Goal: Task Accomplishment & Management: Use online tool/utility

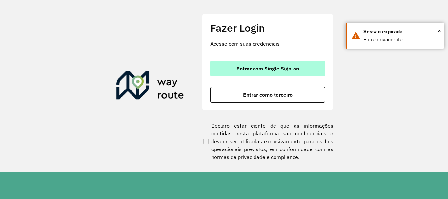
click at [304, 64] on button "Entrar com Single Sign-on" at bounding box center [267, 69] width 115 height 16
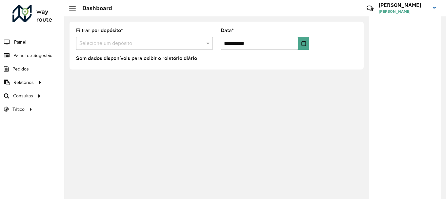
click at [164, 43] on input "text" at bounding box center [137, 44] width 117 height 8
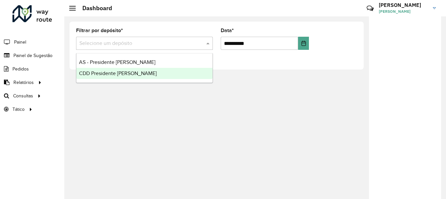
click at [135, 73] on span "CDD Presidente Prudente" at bounding box center [118, 74] width 78 height 6
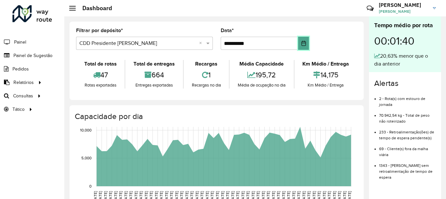
click at [304, 44] on icon "Choose Date" at bounding box center [303, 43] width 5 height 5
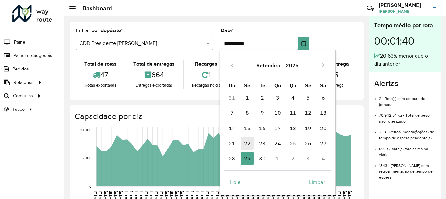
click at [248, 143] on span "22" at bounding box center [247, 143] width 13 height 13
type input "**********"
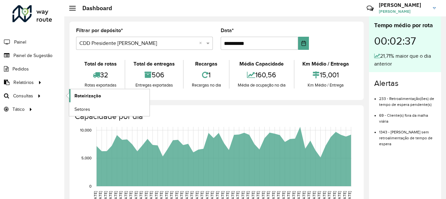
click at [85, 96] on span "Roteirização" at bounding box center [87, 96] width 27 height 7
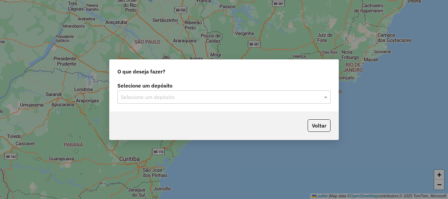
click at [251, 96] on input "text" at bounding box center [218, 98] width 194 height 8
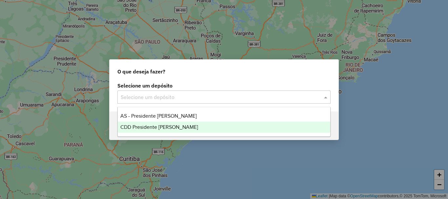
click at [209, 130] on div "CDD Presidente [PERSON_NAME]" at bounding box center [224, 127] width 213 height 11
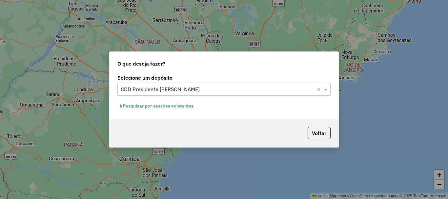
click at [175, 109] on button "Pesquisar por sessões existentes" at bounding box center [156, 106] width 79 height 10
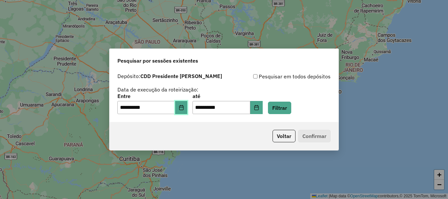
click at [184, 108] on icon "Choose Date" at bounding box center [181, 107] width 5 height 5
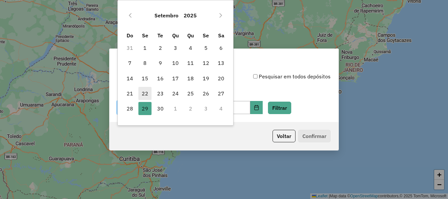
click at [143, 93] on span "22" at bounding box center [144, 93] width 13 height 13
type input "**********"
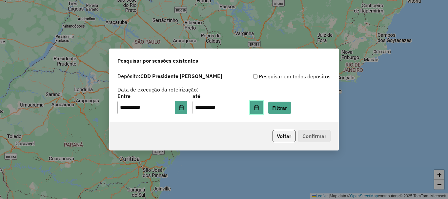
click at [259, 108] on icon "Choose Date" at bounding box center [256, 107] width 5 height 5
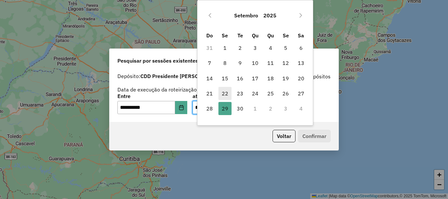
click at [223, 92] on span "22" at bounding box center [225, 93] width 13 height 13
type input "**********"
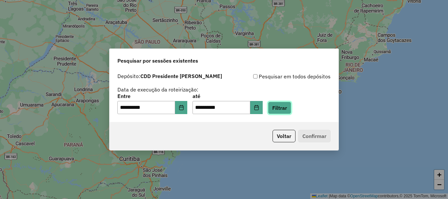
click at [291, 111] on button "Filtrar" at bounding box center [279, 108] width 23 height 12
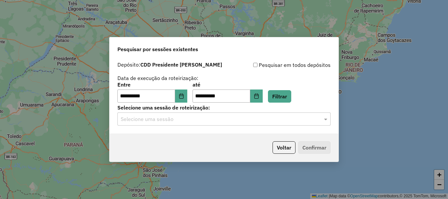
click at [247, 121] on input "text" at bounding box center [218, 119] width 194 height 8
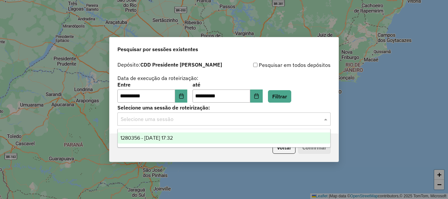
click at [215, 136] on div "1280356 - 22/09/2025 17:32" at bounding box center [224, 138] width 213 height 11
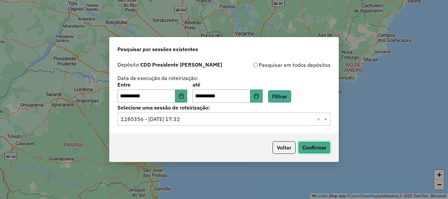
click at [311, 147] on button "Confirmar" at bounding box center [314, 147] width 32 height 12
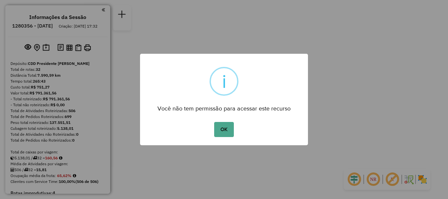
click at [214, 122] on button "OK" at bounding box center [223, 129] width 19 height 15
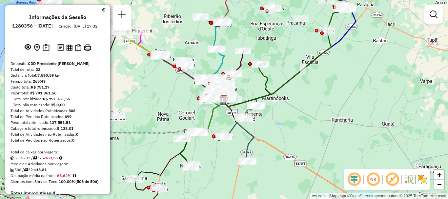
scroll to position [1134, 0]
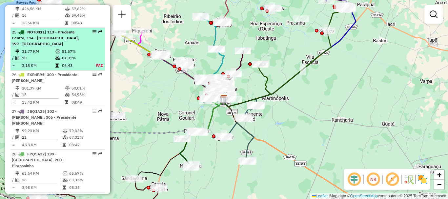
select select "**********"
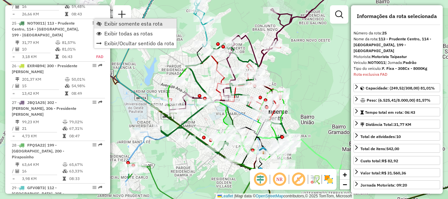
scroll to position [1145, 0]
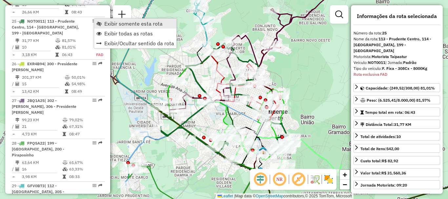
click at [109, 23] on span "Exibir somente esta rota" at bounding box center [133, 23] width 58 height 5
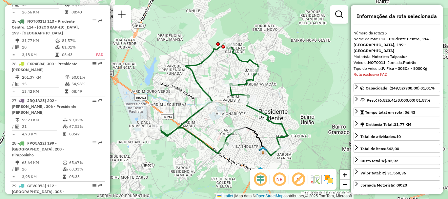
click at [280, 178] on em at bounding box center [280, 180] width 16 height 16
click at [125, 16] on em at bounding box center [122, 14] width 8 height 8
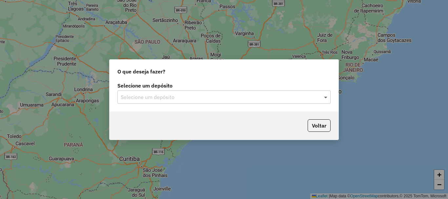
click at [325, 97] on span at bounding box center [327, 97] width 8 height 8
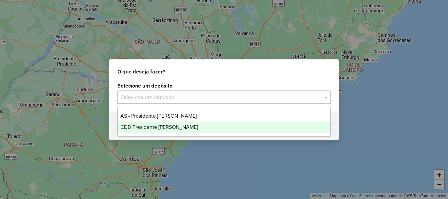
click at [210, 124] on div "CDD Presidente [PERSON_NAME]" at bounding box center [224, 127] width 213 height 11
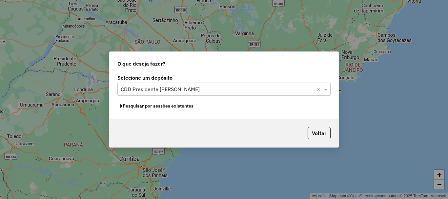
click at [179, 108] on button "Pesquisar por sessões existentes" at bounding box center [156, 106] width 79 height 10
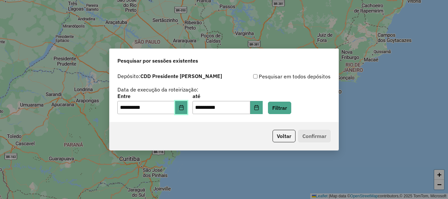
click at [184, 107] on icon "Choose Date" at bounding box center [181, 107] width 5 height 5
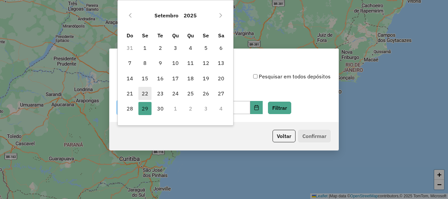
click at [144, 92] on span "22" at bounding box center [144, 93] width 13 height 13
type input "**********"
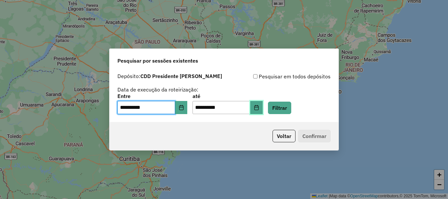
click at [263, 109] on button "Choose Date" at bounding box center [256, 107] width 12 height 13
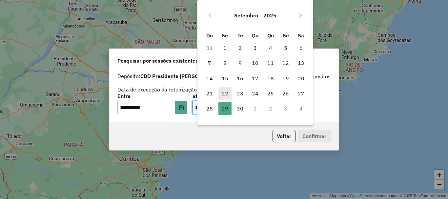
click at [223, 94] on span "22" at bounding box center [225, 93] width 13 height 13
type input "**********"
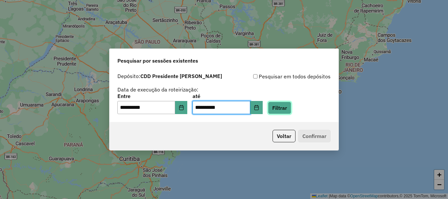
click at [290, 113] on button "Filtrar" at bounding box center [279, 108] width 23 height 12
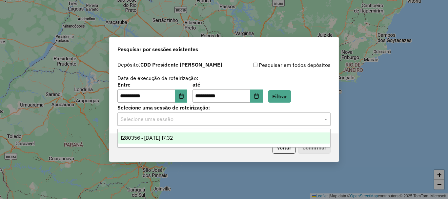
click at [176, 119] on input "text" at bounding box center [218, 119] width 194 height 8
click at [173, 136] on span "1280356 - 22/09/2025 17:32" at bounding box center [146, 138] width 52 height 6
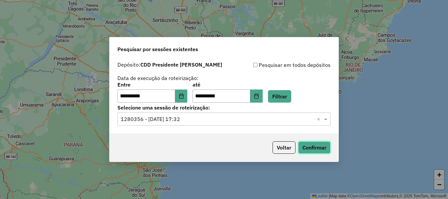
click at [315, 150] on button "Confirmar" at bounding box center [314, 147] width 32 height 12
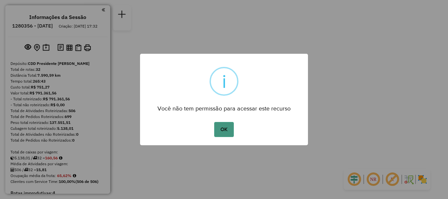
click at [218, 123] on button "OK" at bounding box center [223, 129] width 19 height 15
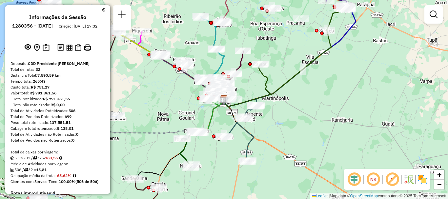
scroll to position [1055, 0]
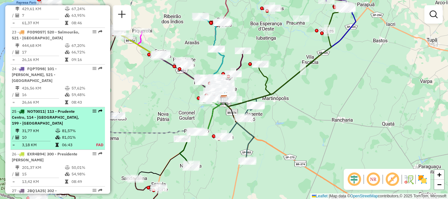
select select "**********"
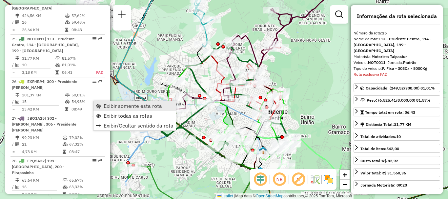
scroll to position [1145, 0]
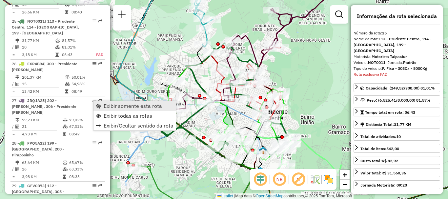
click at [111, 108] on span "Exibir somente esta rota" at bounding box center [133, 105] width 58 height 5
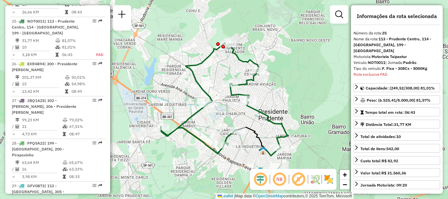
click at [280, 179] on em at bounding box center [280, 180] width 16 height 16
click at [262, 178] on em at bounding box center [261, 180] width 16 height 16
click at [277, 179] on em at bounding box center [280, 180] width 16 height 16
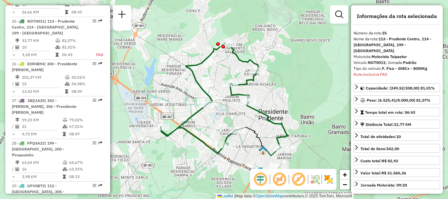
click at [277, 179] on em at bounding box center [280, 180] width 16 height 16
click at [299, 178] on em at bounding box center [299, 180] width 16 height 16
click at [316, 180] on img at bounding box center [315, 179] width 10 height 10
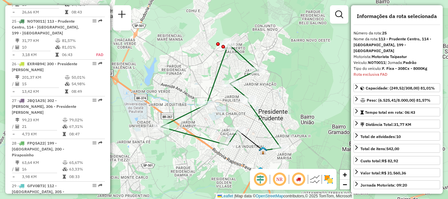
click at [316, 180] on img at bounding box center [315, 179] width 10 height 10
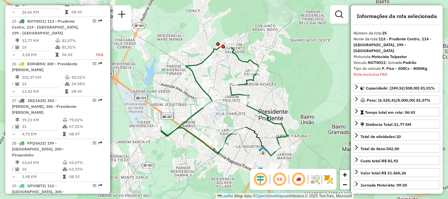
click at [326, 179] on img at bounding box center [329, 179] width 10 height 10
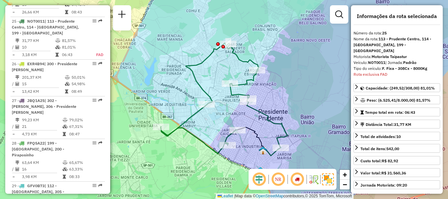
click at [326, 179] on img at bounding box center [328, 180] width 12 height 12
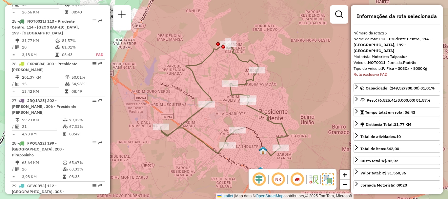
click at [326, 179] on img at bounding box center [328, 180] width 12 height 12
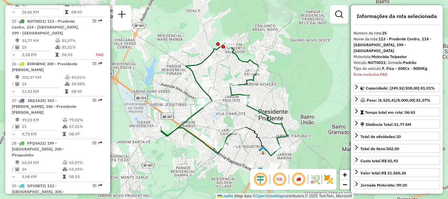
click at [300, 179] on em at bounding box center [299, 180] width 16 height 16
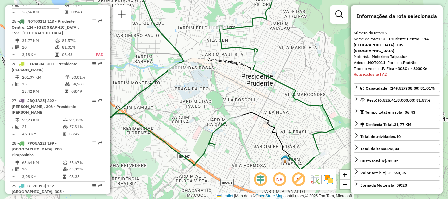
drag, startPoint x: 296, startPoint y: 108, endPoint x: 324, endPoint y: 78, distance: 40.2
click at [324, 78] on div "Janela de atendimento Grade de atendimento Capacidade Transportadoras Veículos …" at bounding box center [224, 99] width 448 height 199
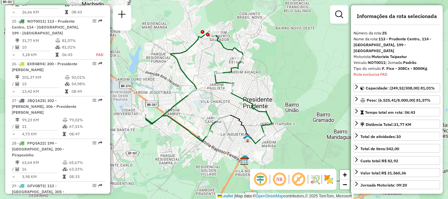
drag, startPoint x: 165, startPoint y: 56, endPoint x: 108, endPoint y: 74, distance: 59.3
click at [108, 74] on hb-router-mapa "Informações da Sessão 1280356 - 22/09/2025 Criação: 20/09/2025 17:32 Depósito: …" at bounding box center [224, 99] width 448 height 199
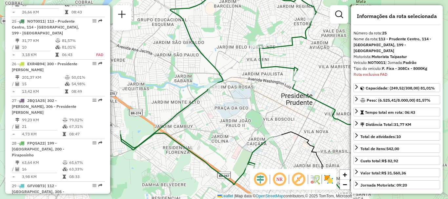
drag, startPoint x: 228, startPoint y: 126, endPoint x: 229, endPoint y: 101, distance: 25.0
click at [229, 101] on div "Janela de atendimento Grade de atendimento Capacidade Transportadoras Veículos …" at bounding box center [224, 99] width 448 height 199
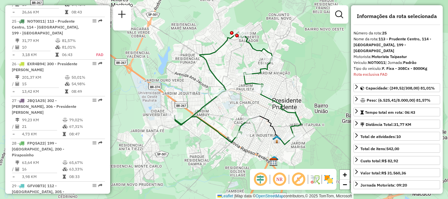
click at [276, 179] on em at bounding box center [280, 180] width 16 height 16
click at [278, 180] on em at bounding box center [280, 180] width 16 height 16
click at [261, 181] on em at bounding box center [261, 180] width 16 height 16
click at [261, 179] on em at bounding box center [261, 180] width 16 height 16
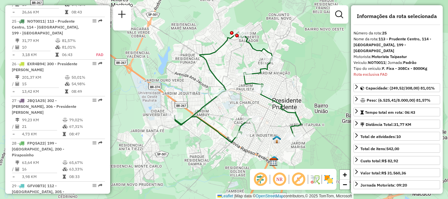
click at [261, 179] on em at bounding box center [261, 180] width 16 height 16
click at [278, 180] on em at bounding box center [280, 180] width 16 height 16
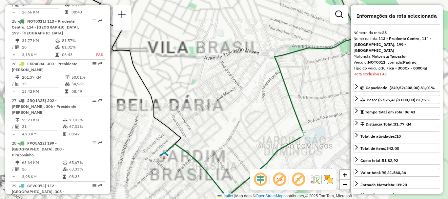
scroll to position [0, 0]
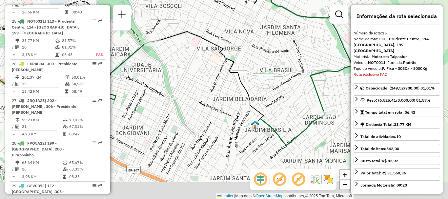
drag, startPoint x: 286, startPoint y: 67, endPoint x: 303, endPoint y: 41, distance: 31.2
click at [303, 41] on div "Janela de atendimento Grade de atendimento Capacidade Transportadoras Veículos …" at bounding box center [224, 99] width 448 height 199
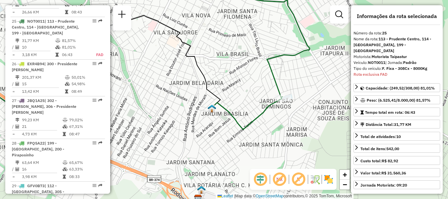
drag, startPoint x: 290, startPoint y: 113, endPoint x: 247, endPoint y: 101, distance: 45.0
click at [247, 101] on div "Janela de atendimento Grade de atendimento Capacidade Transportadoras Veículos …" at bounding box center [224, 99] width 448 height 199
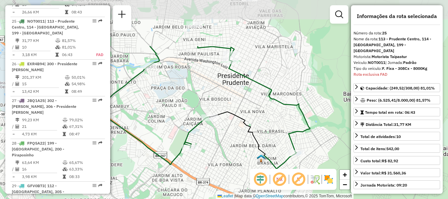
drag, startPoint x: 261, startPoint y: 32, endPoint x: 267, endPoint y: 97, distance: 65.3
click at [267, 97] on icon at bounding box center [183, 105] width 254 height 118
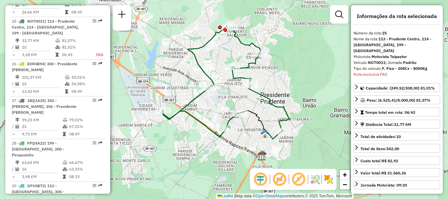
drag, startPoint x: 243, startPoint y: 147, endPoint x: 256, endPoint y: 119, distance: 30.7
click at [256, 119] on icon at bounding box center [254, 122] width 28 height 23
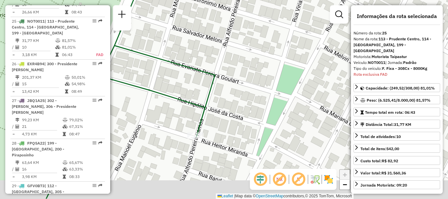
drag, startPoint x: 256, startPoint y: 142, endPoint x: 235, endPoint y: 122, distance: 29.0
click at [235, 122] on div "Janela de atendimento Grade de atendimento Capacidade Transportadoras Veículos …" at bounding box center [224, 99] width 448 height 199
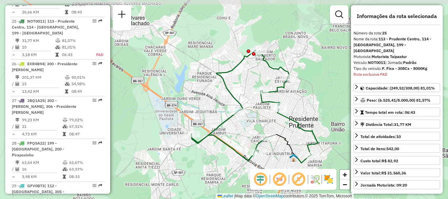
drag, startPoint x: 279, startPoint y: 84, endPoint x: 268, endPoint y: 109, distance: 27.8
click at [268, 109] on div "Janela de atendimento Grade de atendimento Capacidade Transportadoras Veículos …" at bounding box center [224, 99] width 448 height 199
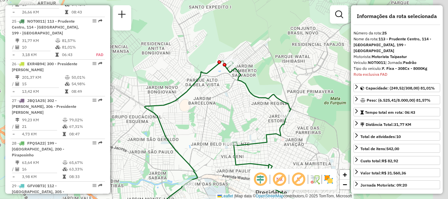
drag, startPoint x: 324, startPoint y: 119, endPoint x: 264, endPoint y: 137, distance: 62.4
click at [264, 137] on icon at bounding box center [217, 147] width 247 height 172
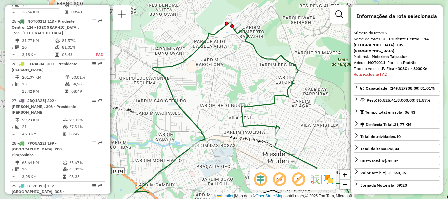
drag, startPoint x: 168, startPoint y: 104, endPoint x: 247, endPoint y: 79, distance: 83.1
click at [247, 79] on div "Janela de atendimento Grade de atendimento Capacidade Transportadoras Veículos …" at bounding box center [224, 99] width 448 height 199
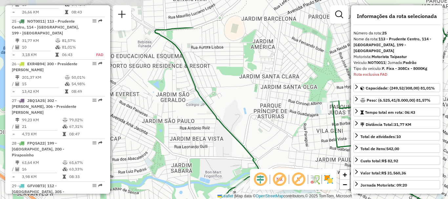
drag, startPoint x: 212, startPoint y: 81, endPoint x: 262, endPoint y: 129, distance: 69.2
click at [262, 129] on div "Janela de atendimento Grade de atendimento Capacidade Transportadoras Veículos …" at bounding box center [224, 99] width 448 height 199
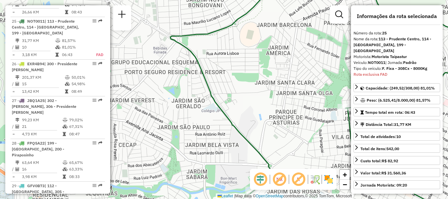
drag, startPoint x: 268, startPoint y: 131, endPoint x: 283, endPoint y: 137, distance: 16.0
click at [283, 137] on div "Janela de atendimento Grade de atendimento Capacidade Transportadoras Veículos …" at bounding box center [224, 99] width 448 height 199
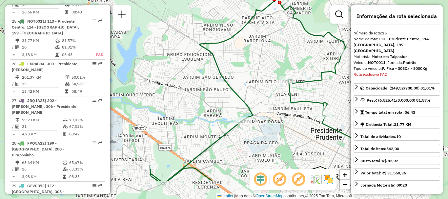
drag, startPoint x: 271, startPoint y: 126, endPoint x: 249, endPoint y: 88, distance: 43.1
click at [249, 88] on div "Janela de atendimento Grade de atendimento Capacidade Transportadoras Veículos …" at bounding box center [224, 99] width 448 height 199
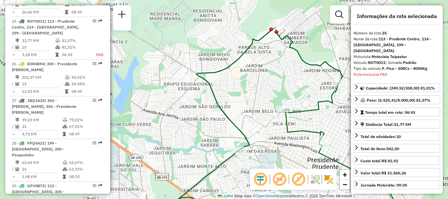
drag, startPoint x: 257, startPoint y: 57, endPoint x: 253, endPoint y: 89, distance: 32.4
click at [253, 89] on div "Janela de atendimento Grade de atendimento Capacidade Transportadoras Veículos …" at bounding box center [224, 99] width 448 height 199
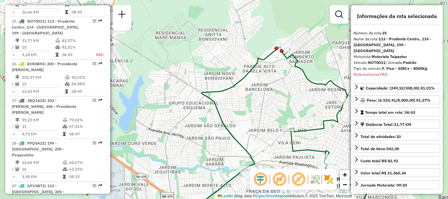
drag, startPoint x: 250, startPoint y: 141, endPoint x: 251, endPoint y: 151, distance: 10.2
click at [251, 151] on icon at bounding box center [278, 138] width 252 height 182
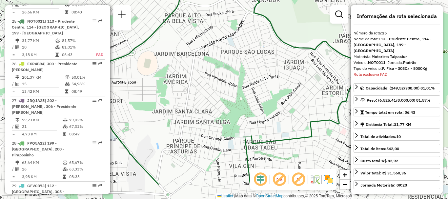
drag, startPoint x: 265, startPoint y: 122, endPoint x: 169, endPoint y: 88, distance: 102.0
click at [169, 88] on div "Janela de atendimento Grade de atendimento Capacidade Transportadoras Veículos …" at bounding box center [224, 99] width 448 height 199
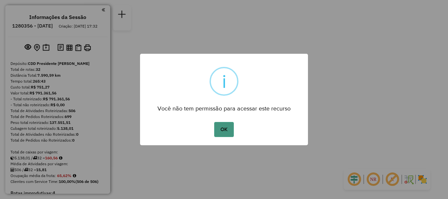
drag, startPoint x: 214, startPoint y: 128, endPoint x: 219, endPoint y: 129, distance: 5.9
click at [219, 129] on div "OK No Cancel" at bounding box center [224, 129] width 168 height 18
click at [219, 129] on button "OK" at bounding box center [223, 129] width 19 height 15
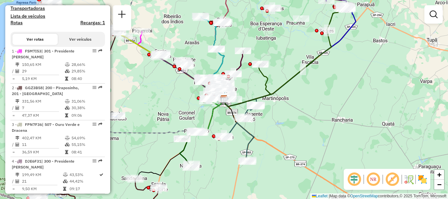
scroll to position [1055, 0]
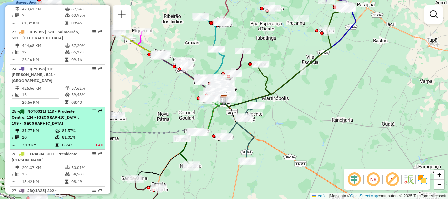
select select "**********"
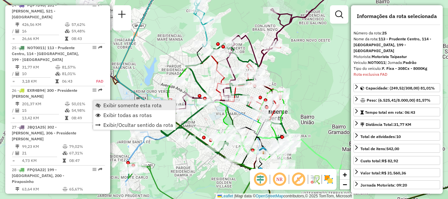
click at [110, 103] on span "Exibir somente esta rota" at bounding box center [132, 105] width 58 height 5
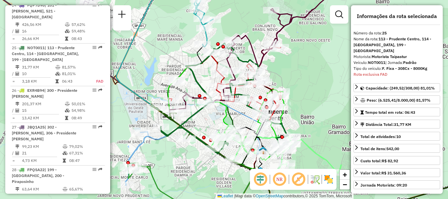
scroll to position [1145, 0]
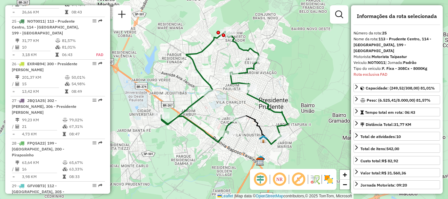
drag, startPoint x: 308, startPoint y: 105, endPoint x: 308, endPoint y: 94, distance: 11.5
click at [308, 94] on div "Janela de atendimento Grade de atendimento Capacidade Transportadoras Veículos …" at bounding box center [224, 99] width 448 height 199
